Goal: Information Seeking & Learning: Learn about a topic

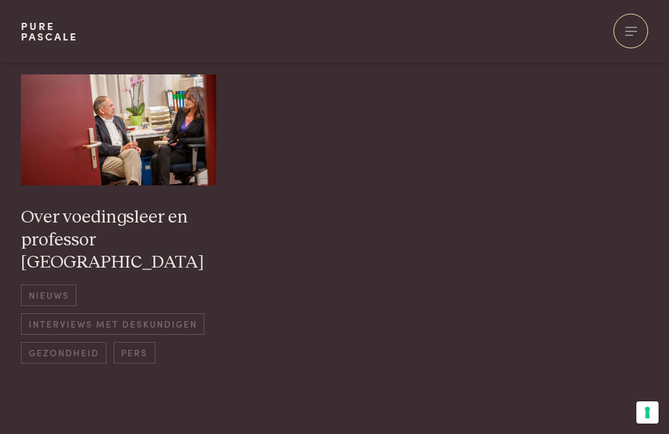
scroll to position [1062, 0]
click at [632, 25] on div at bounding box center [630, 31] width 35 height 35
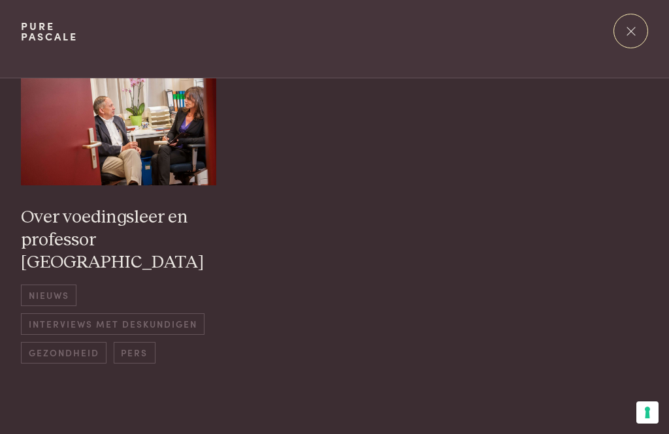
scroll to position [0, 0]
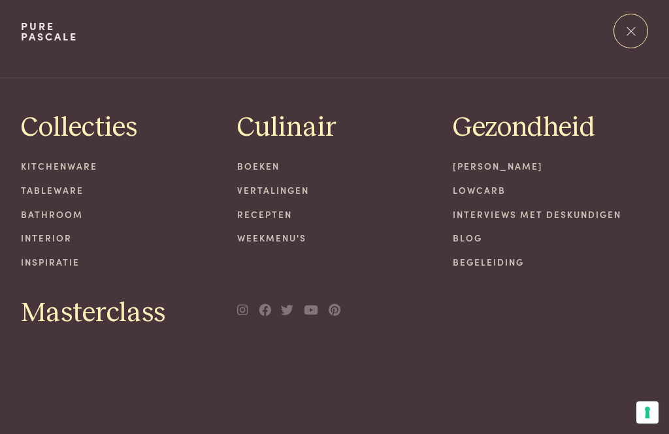
click at [478, 239] on link "Blog" at bounding box center [550, 238] width 195 height 14
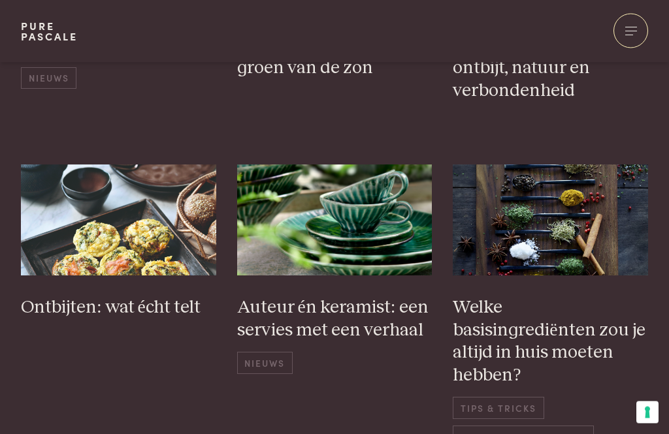
scroll to position [483, 0]
click at [146, 237] on img at bounding box center [118, 221] width 195 height 112
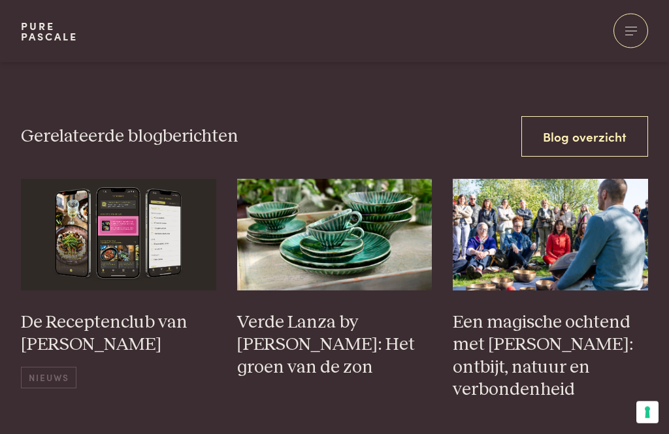
scroll to position [4566, 0]
click at [337, 179] on img at bounding box center [334, 235] width 195 height 112
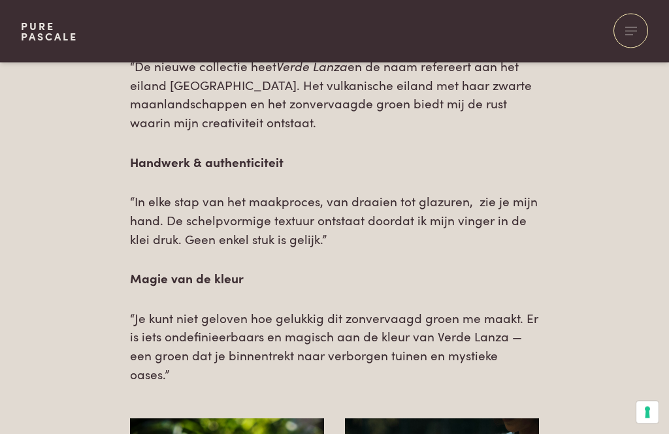
scroll to position [1582, 0]
